Goal: Find specific page/section

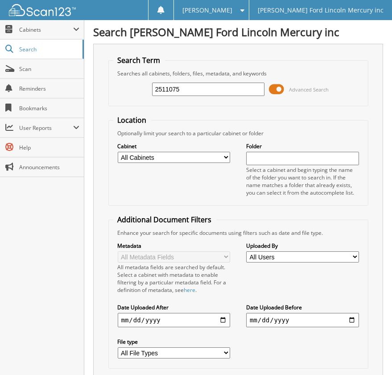
type input "2511075"
click at [70, 124] on span "User Reports" at bounding box center [46, 128] width 54 height 8
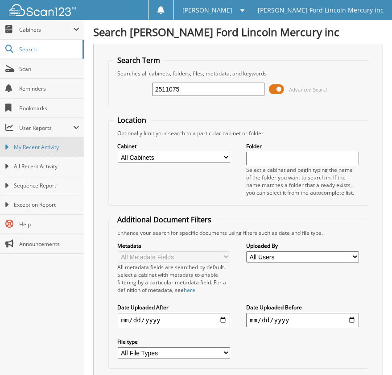
click at [49, 148] on span "My Recent Activity" at bounding box center [47, 147] width 66 height 8
